Goal: Task Accomplishment & Management: Use online tool/utility

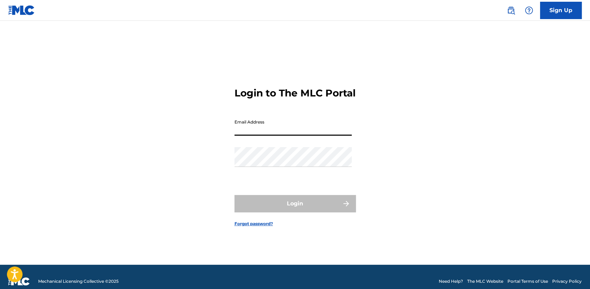
type input "[EMAIL_ADDRESS][DOMAIN_NAME]"
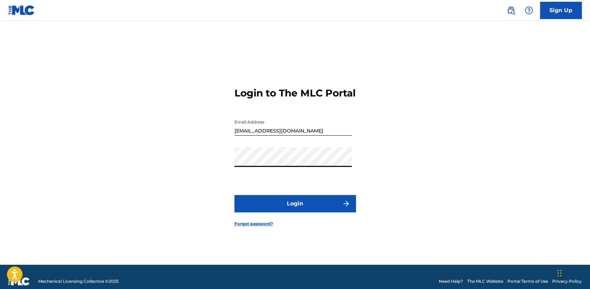
click at [235, 195] on button "Login" at bounding box center [295, 203] width 121 height 17
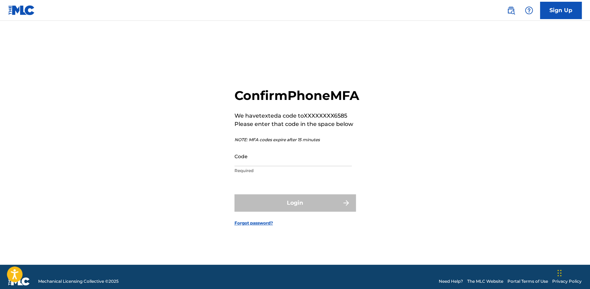
drag, startPoint x: 0, startPoint y: 0, endPoint x: 272, endPoint y: 162, distance: 316.4
click at [272, 162] on input "Code" at bounding box center [293, 156] width 117 height 20
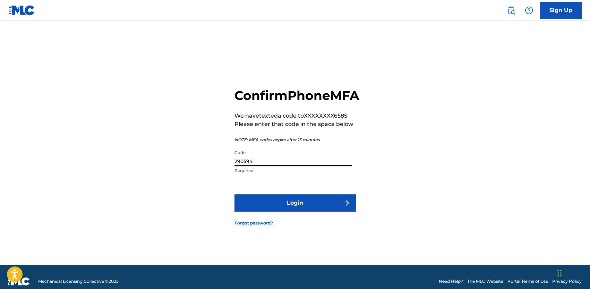
type input "290594"
click at [301, 208] on button "Login" at bounding box center [295, 202] width 121 height 17
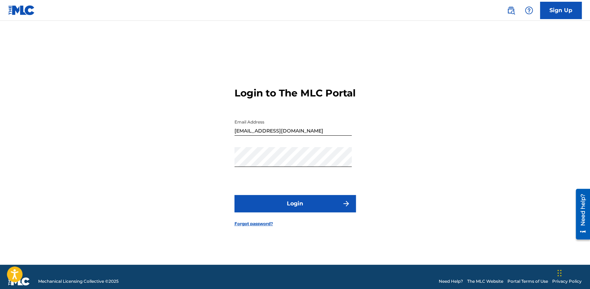
click at [319, 209] on button "Login" at bounding box center [295, 203] width 121 height 17
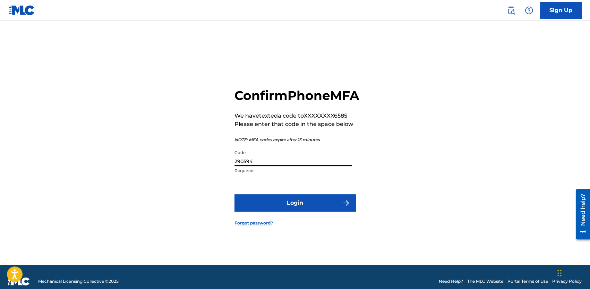
click at [298, 166] on input "290594" at bounding box center [293, 156] width 117 height 20
type input "149614"
click at [235, 194] on button "Login" at bounding box center [295, 202] width 121 height 17
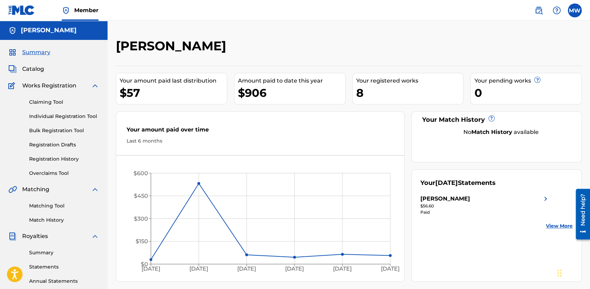
click at [52, 99] on link "Claiming Tool" at bounding box center [64, 102] width 70 height 7
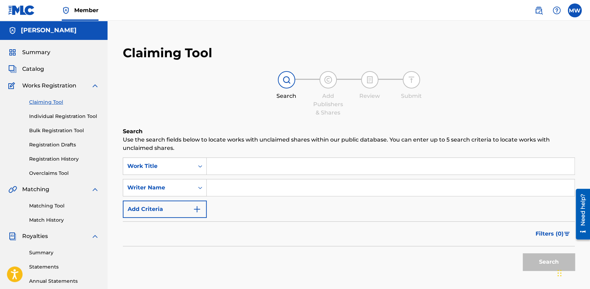
click at [248, 186] on input "Search Form" at bounding box center [391, 187] width 368 height 17
type input "Goonie"
click at [523, 253] on button "Search" at bounding box center [549, 261] width 52 height 17
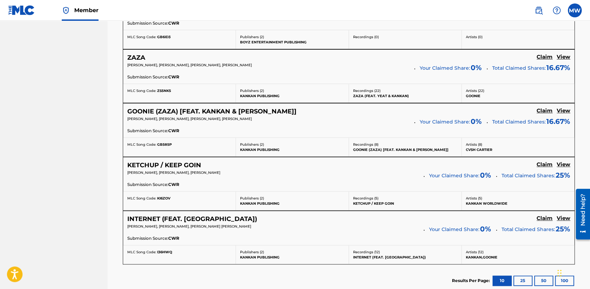
scroll to position [477, 0]
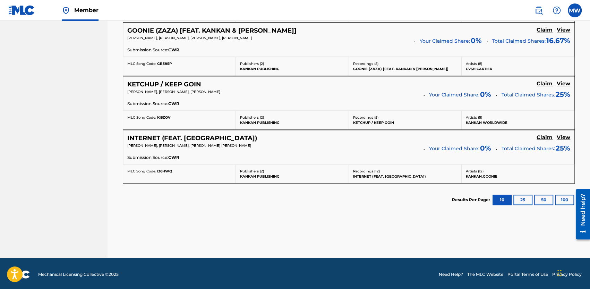
click at [525, 200] on button "25" at bounding box center [523, 200] width 19 height 10
click at [540, 197] on button "50" at bounding box center [543, 200] width 19 height 10
click at [499, 198] on button "10" at bounding box center [502, 200] width 19 height 10
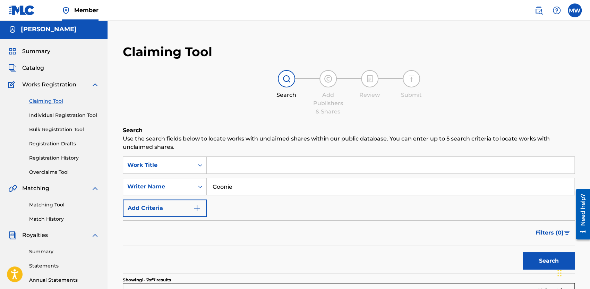
scroll to position [0, 0]
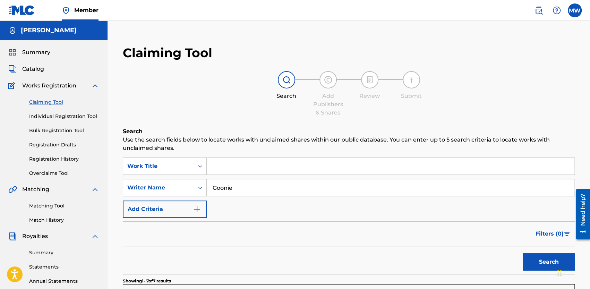
click at [242, 190] on input "Goonie" at bounding box center [391, 187] width 368 height 17
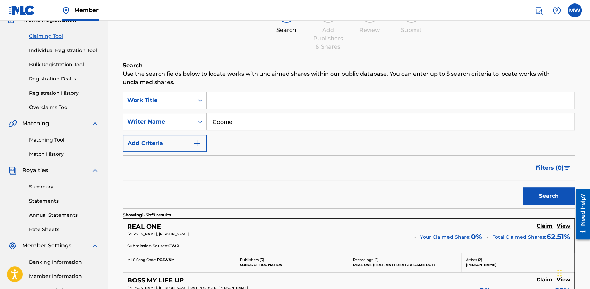
scroll to position [69, 0]
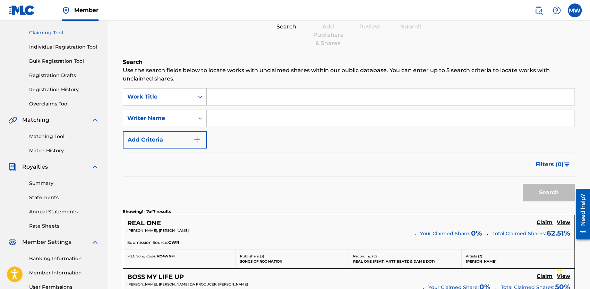
click at [175, 95] on div "Work Title" at bounding box center [158, 97] width 62 height 8
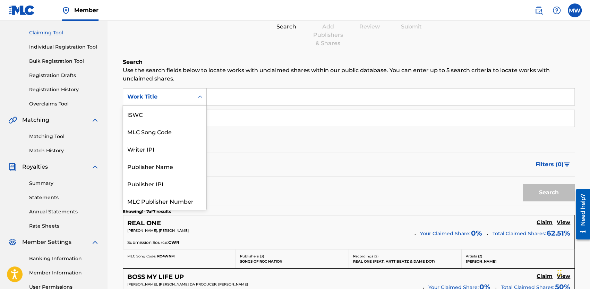
scroll to position [17, 0]
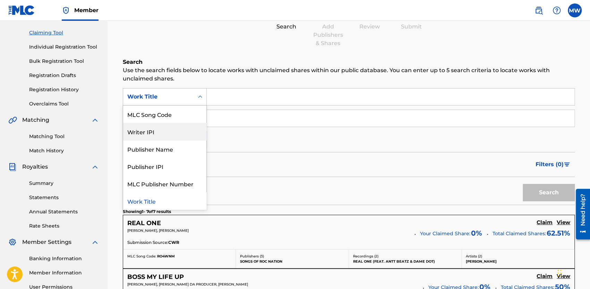
click at [242, 62] on h6 "Search" at bounding box center [349, 62] width 452 height 8
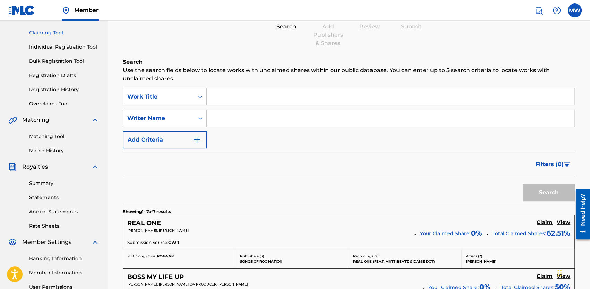
click at [235, 99] on input "Search Form" at bounding box center [391, 96] width 368 height 17
type input "PASS THE CEILING"
click at [523, 184] on button "Search" at bounding box center [549, 192] width 52 height 17
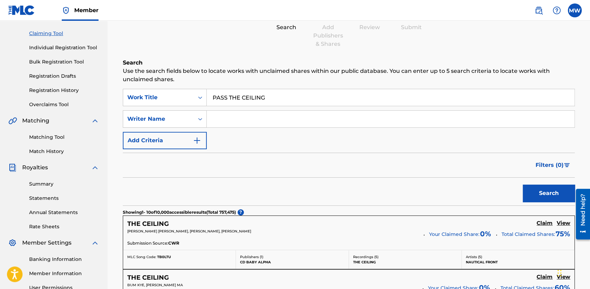
scroll to position [0, 0]
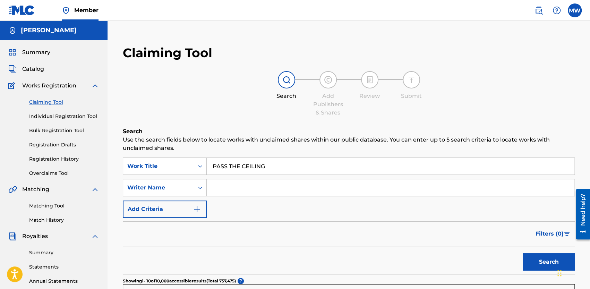
click at [262, 189] on input "Search Form" at bounding box center [391, 187] width 368 height 17
type input "Keandrian [PERSON_NAME]"
click at [523, 253] on button "Search" at bounding box center [549, 261] width 52 height 17
click at [84, 115] on link "Individual Registration Tool" at bounding box center [64, 116] width 70 height 7
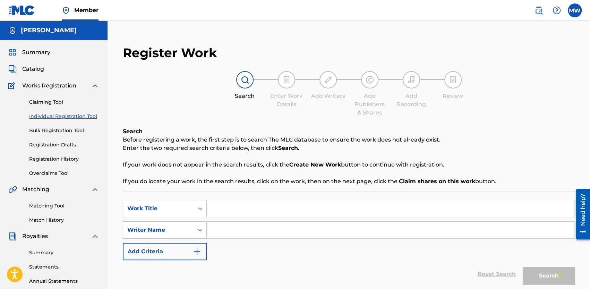
click at [248, 206] on input "Search Form" at bounding box center [391, 208] width 368 height 17
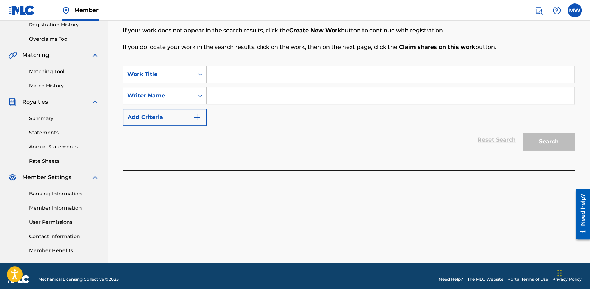
scroll to position [139, 0]
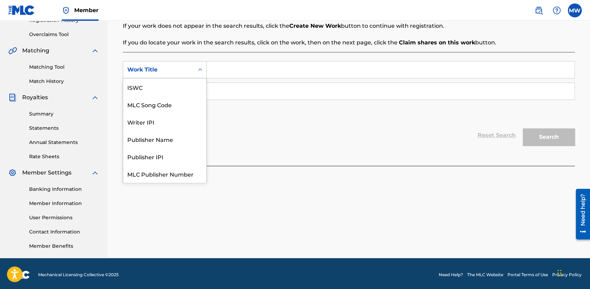
click at [180, 71] on div "Work Title" at bounding box center [158, 70] width 62 height 8
click at [228, 74] on input "Search Form" at bounding box center [391, 69] width 368 height 17
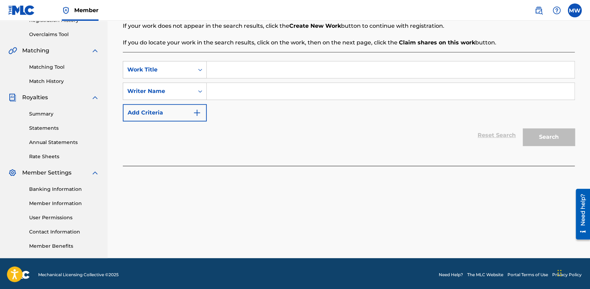
click at [271, 135] on div "Reset Search Search" at bounding box center [349, 135] width 452 height 28
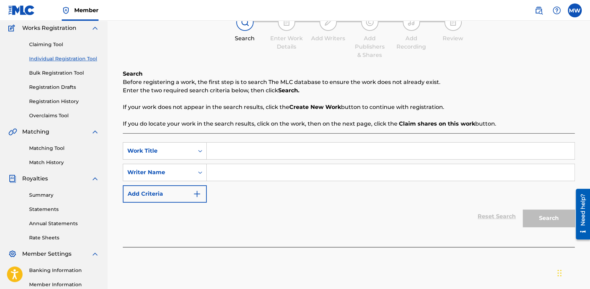
scroll to position [69, 0]
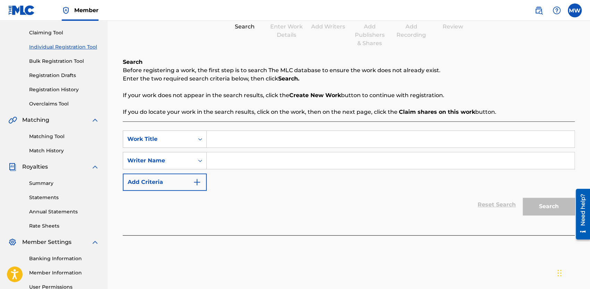
click at [277, 140] on input "Search Form" at bounding box center [391, 139] width 368 height 17
type input "PASS THE CEILING"
click at [344, 161] on input "Search Form" at bounding box center [391, 160] width 368 height 17
type input "Keandrian [PERSON_NAME]"
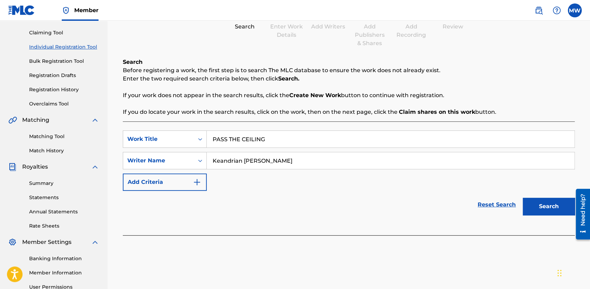
click at [546, 205] on button "Search" at bounding box center [549, 206] width 52 height 17
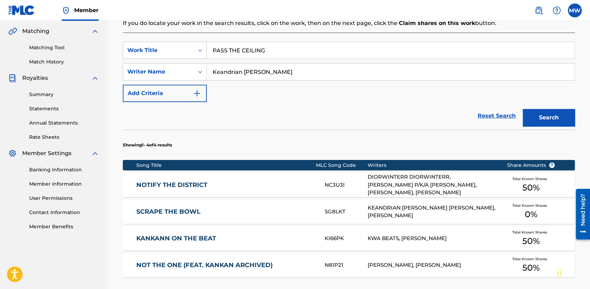
scroll to position [271, 0]
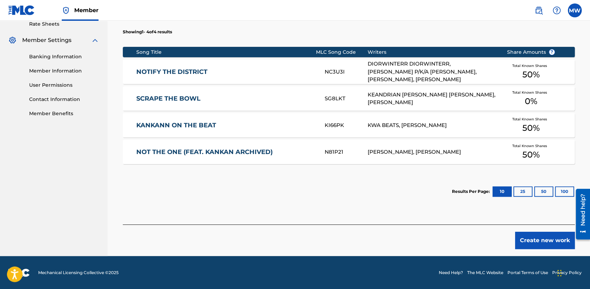
click at [533, 237] on button "Create new work" at bounding box center [545, 240] width 60 height 17
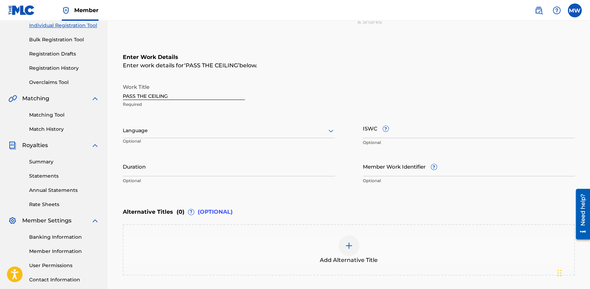
scroll to position [90, 0]
